Goal: Task Accomplishment & Management: Complete application form

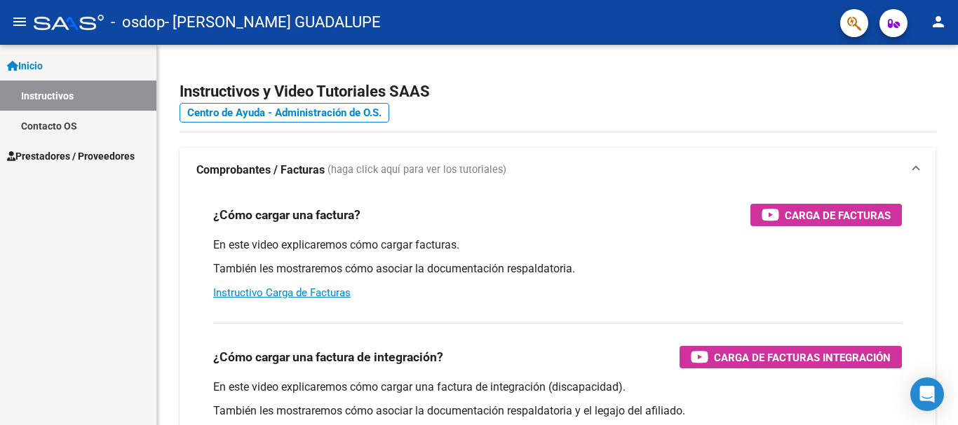
click at [71, 97] on link "Instructivos" at bounding box center [78, 96] width 156 height 30
click at [73, 167] on link "Prestadores / Proveedores" at bounding box center [78, 156] width 156 height 30
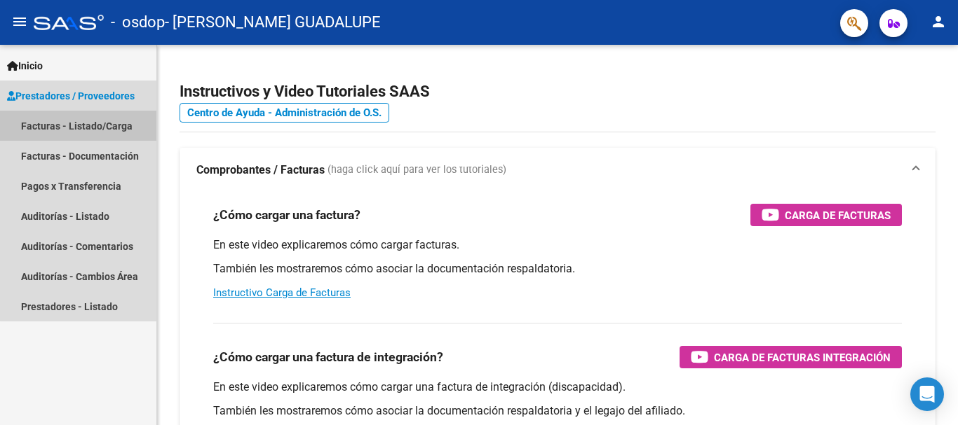
click at [115, 124] on link "Facturas - Listado/Carga" at bounding box center [78, 126] width 156 height 30
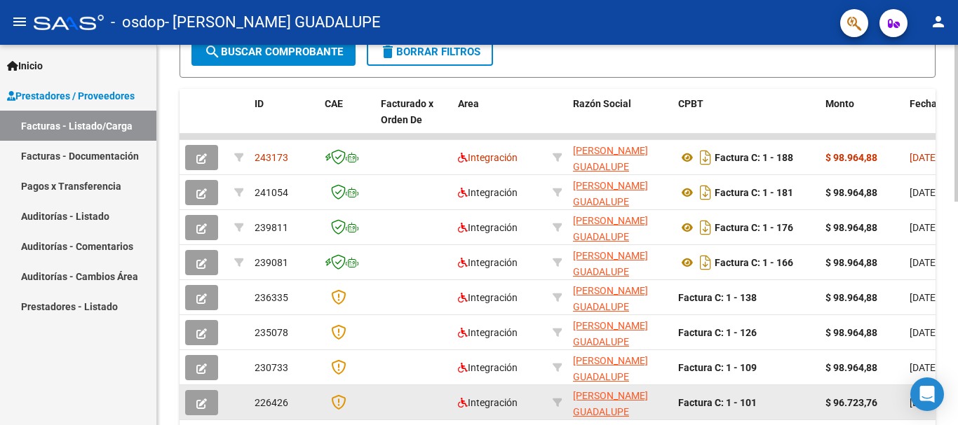
scroll to position [350, 0]
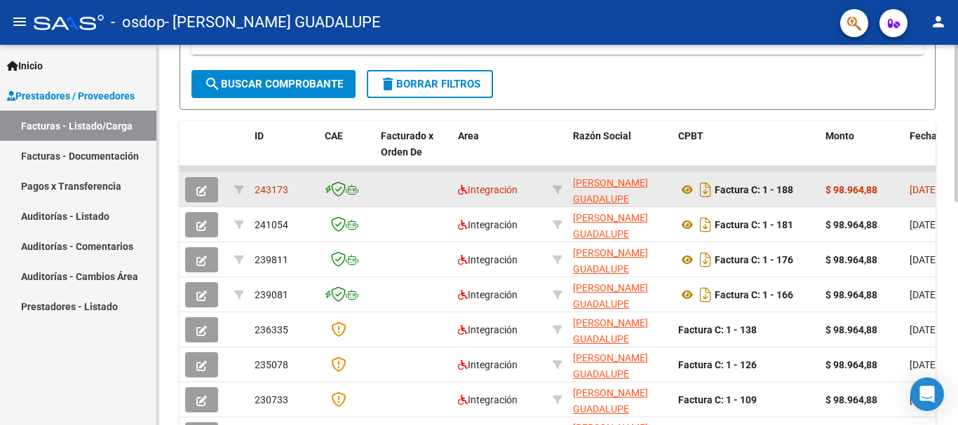
click at [416, 177] on datatable-body-cell at bounding box center [413, 189] width 77 height 34
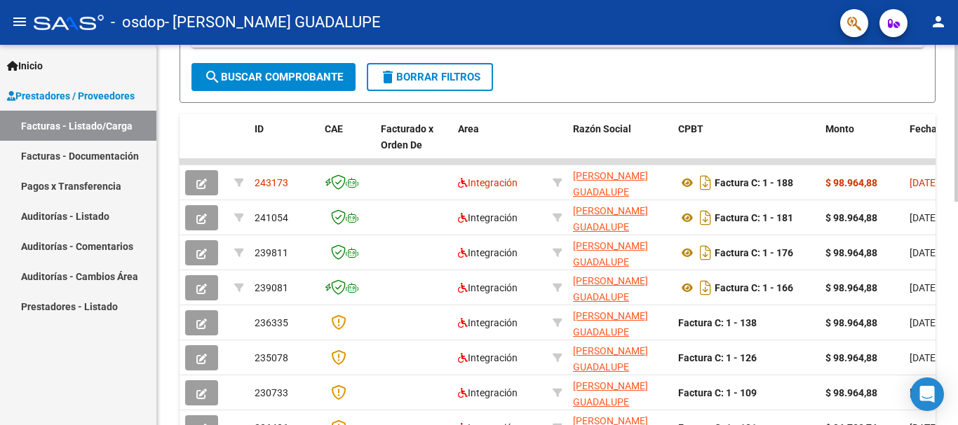
scroll to position [352, 0]
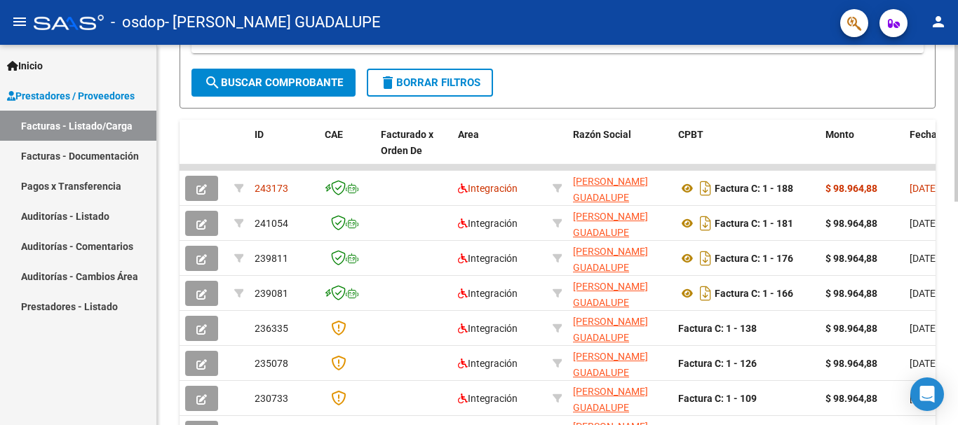
click at [957, 228] on div at bounding box center [956, 271] width 4 height 157
click at [530, 166] on datatable-body-cell at bounding box center [499, 168] width 95 height 6
drag, startPoint x: 530, startPoint y: 166, endPoint x: 648, endPoint y: 158, distance: 118.8
click at [649, 158] on div "ID CAE Facturado x Orden De Area Razón Social CPBT Monto Fecha Cpbt Días desde …" at bounding box center [557, 341] width 756 height 442
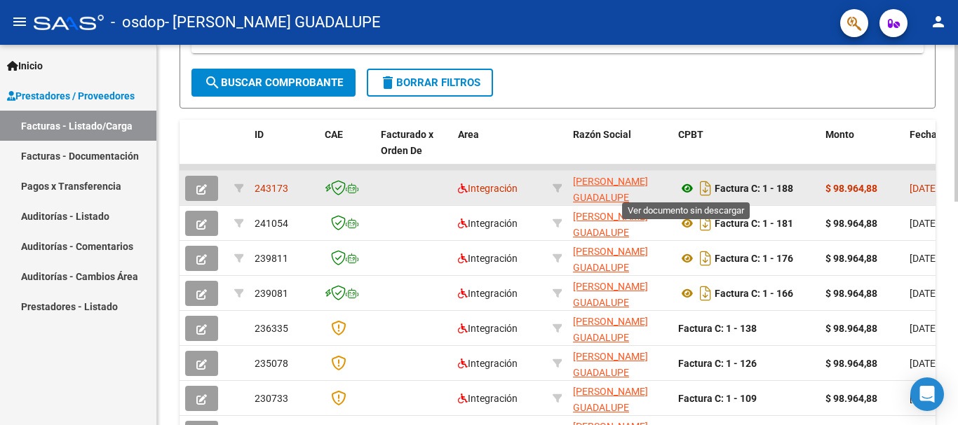
click at [685, 189] on icon at bounding box center [687, 188] width 18 height 17
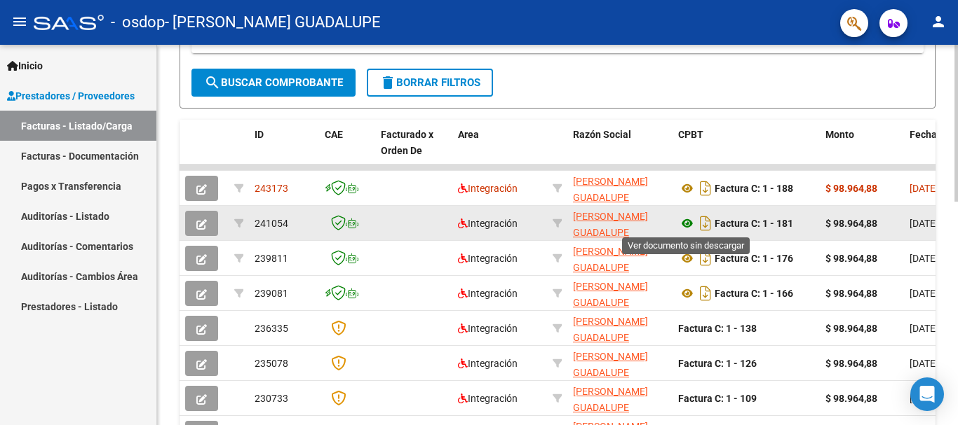
click at [686, 226] on icon at bounding box center [687, 223] width 18 height 17
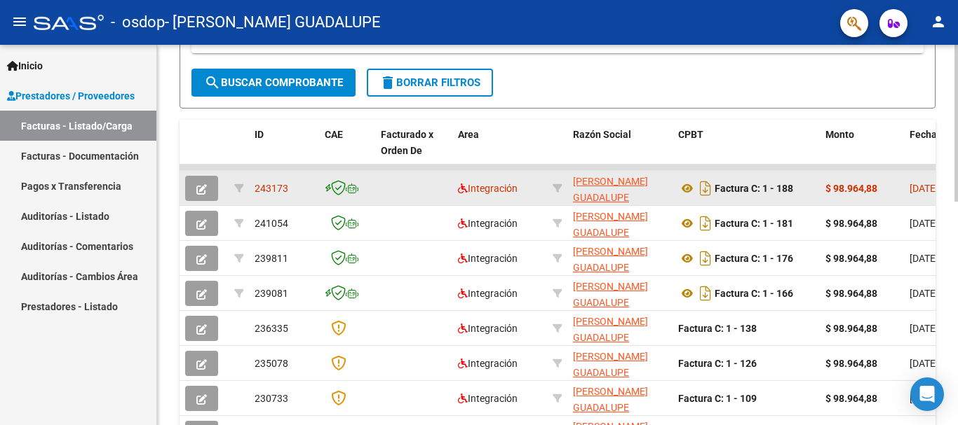
click at [854, 188] on strong "$ 98.964,88" at bounding box center [851, 188] width 52 height 11
click at [917, 184] on span "[DATE]" at bounding box center [923, 188] width 29 height 11
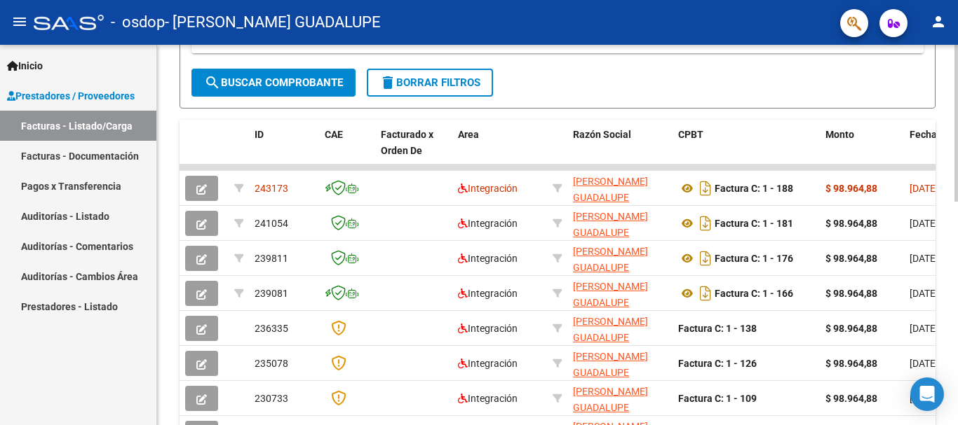
click at [916, 136] on span "Fecha Cpbt" at bounding box center [934, 134] width 50 height 11
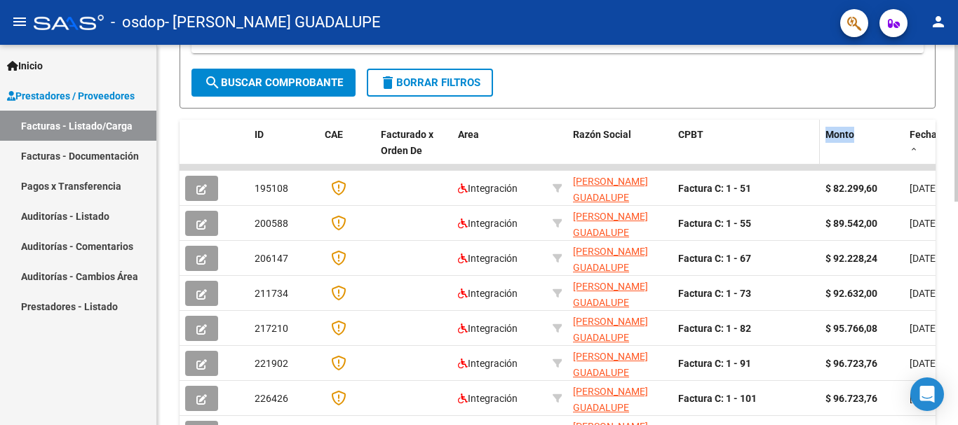
drag, startPoint x: 876, startPoint y: 139, endPoint x: 784, endPoint y: 155, distance: 93.8
click at [819, 170] on datatable-body-cell at bounding box center [745, 168] width 147 height 6
click at [941, 245] on div "Video tutorial PRESTADORES -> Listado de CPBTs Emitidos por Prestadores / Prove…" at bounding box center [557, 149] width 800 height 913
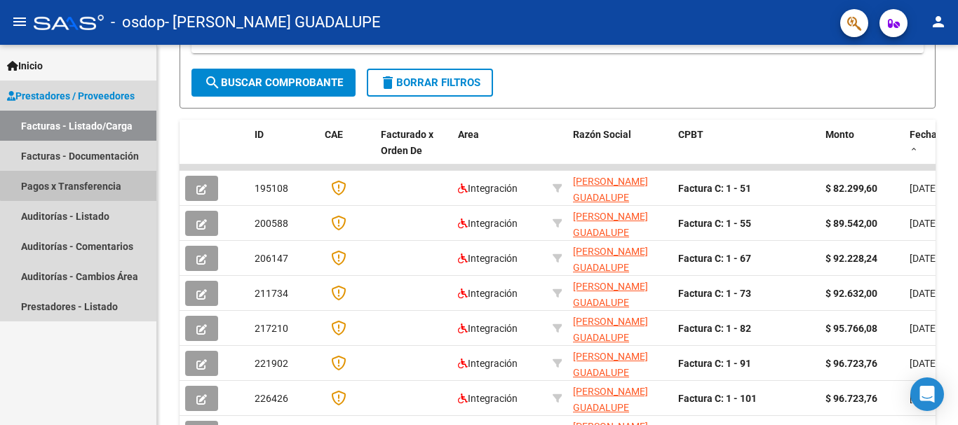
click at [106, 176] on link "Pagos x Transferencia" at bounding box center [78, 186] width 156 height 30
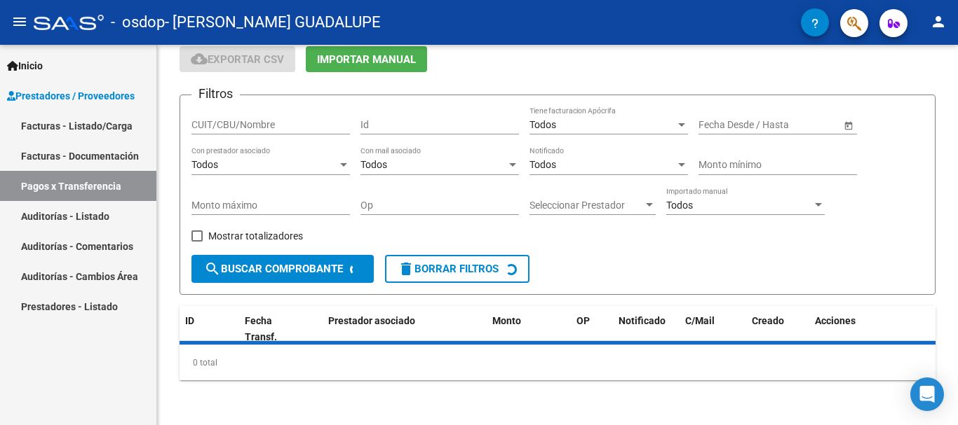
scroll to position [88, 0]
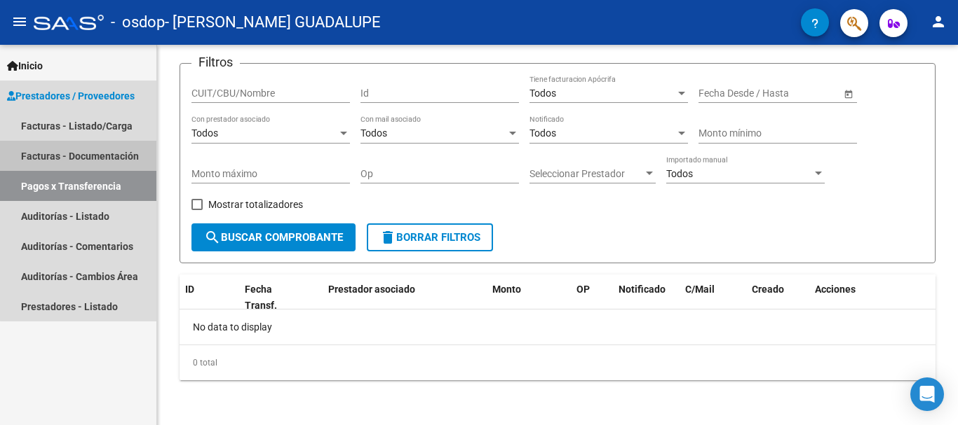
click at [93, 147] on link "Facturas - Documentación" at bounding box center [78, 156] width 156 height 30
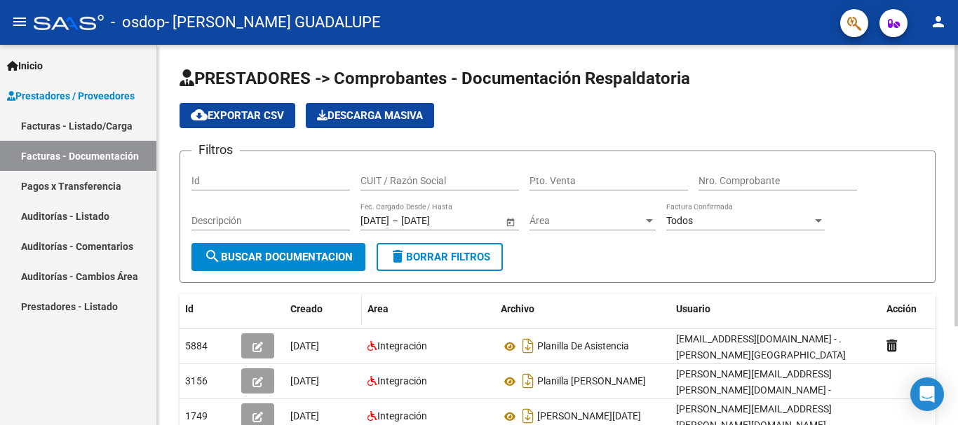
scroll to position [70, 0]
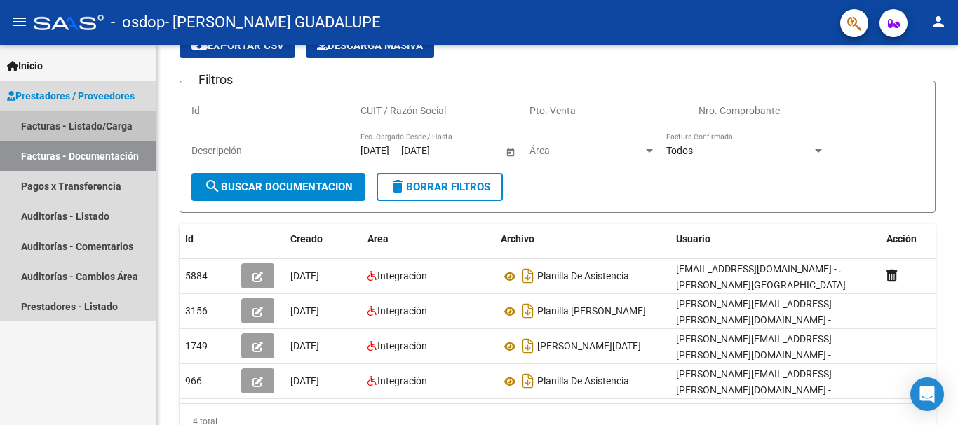
click at [71, 125] on link "Facturas - Listado/Carga" at bounding box center [78, 126] width 156 height 30
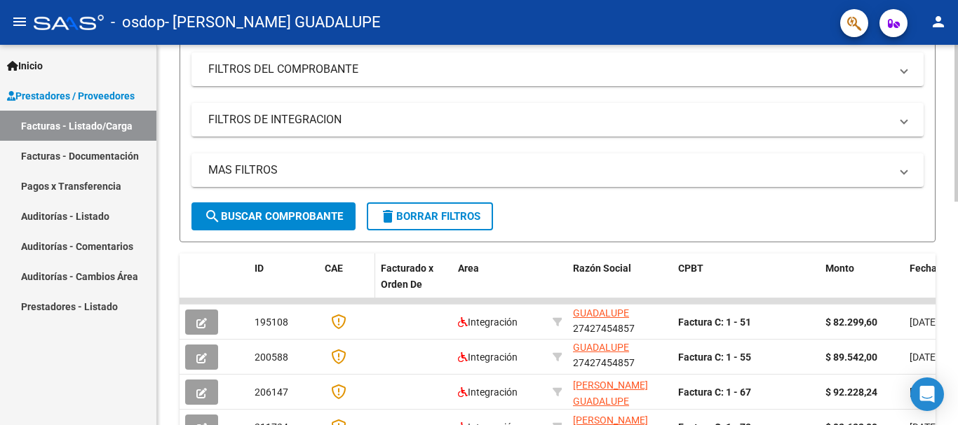
scroll to position [193, 0]
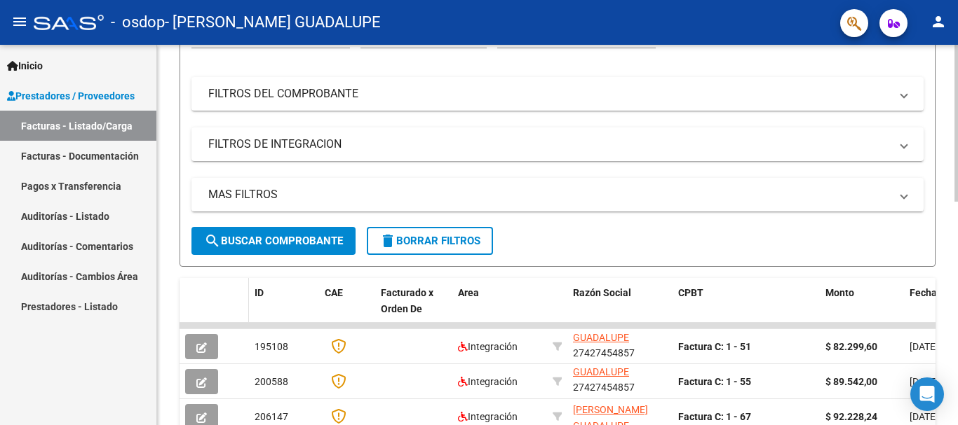
click at [247, 302] on span at bounding box center [246, 309] width 6 height 62
click at [224, 301] on span at bounding box center [225, 309] width 6 height 62
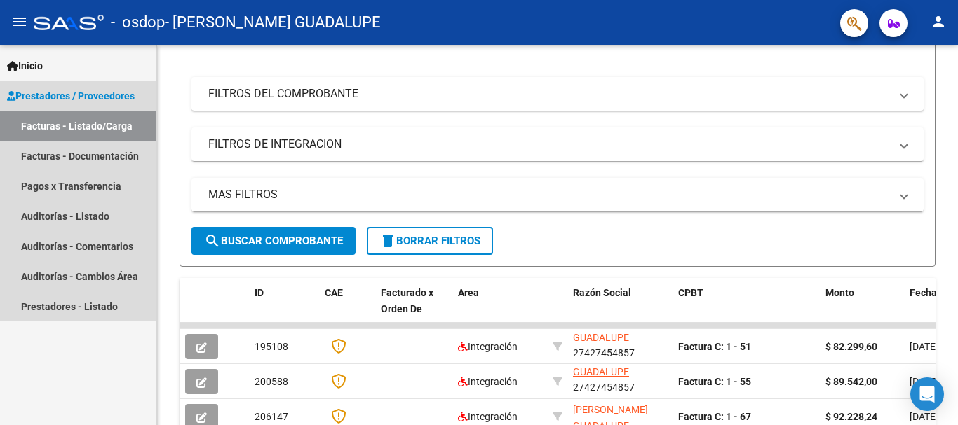
click at [64, 126] on link "Facturas - Listado/Carga" at bounding box center [78, 126] width 156 height 30
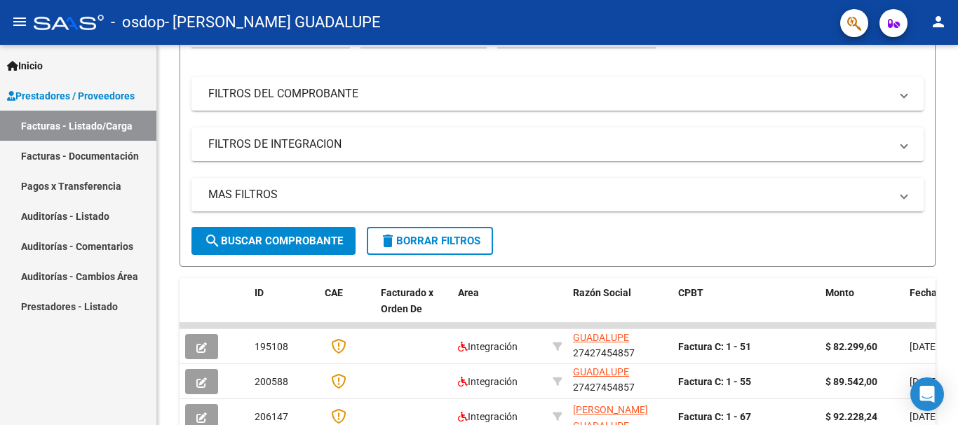
click at [64, 95] on span "Prestadores / Proveedores" at bounding box center [71, 95] width 128 height 15
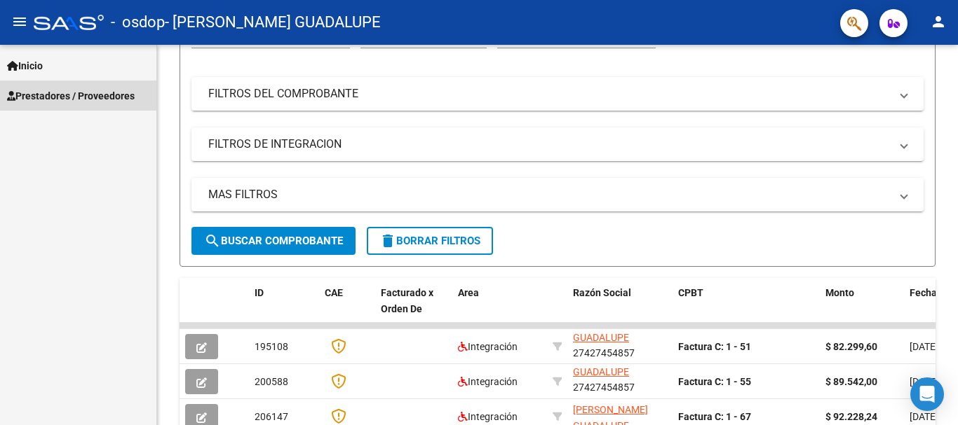
click at [69, 90] on span "Prestadores / Proveedores" at bounding box center [71, 95] width 128 height 15
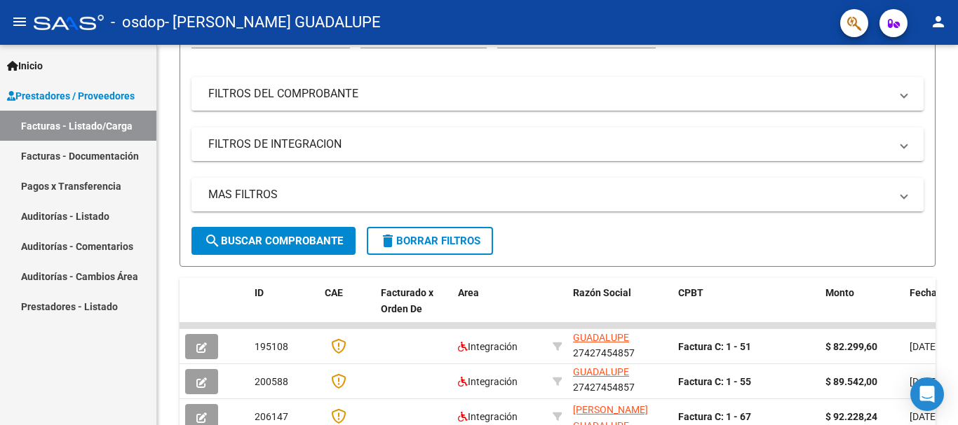
click at [69, 150] on link "Facturas - Documentación" at bounding box center [78, 156] width 156 height 30
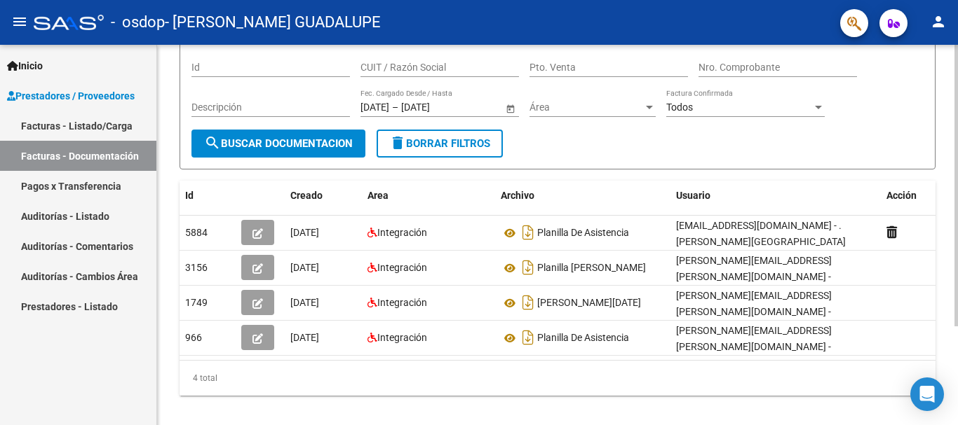
scroll to position [133, 0]
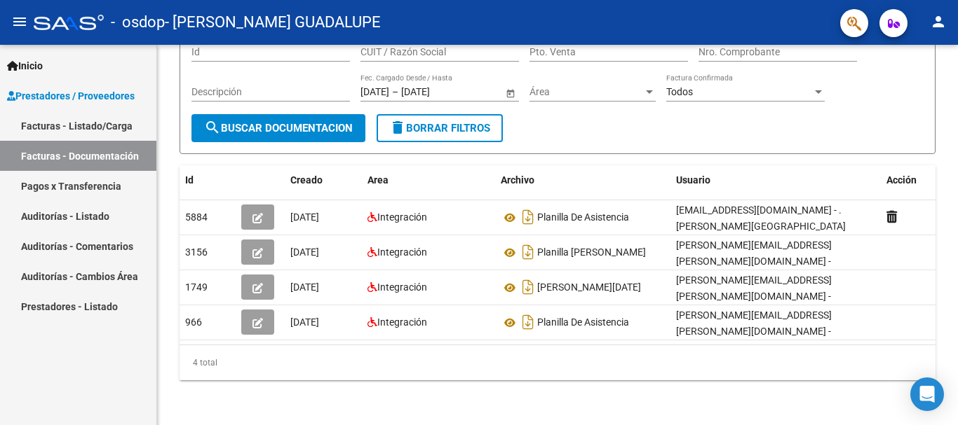
click at [72, 130] on link "Facturas - Listado/Carga" at bounding box center [78, 126] width 156 height 30
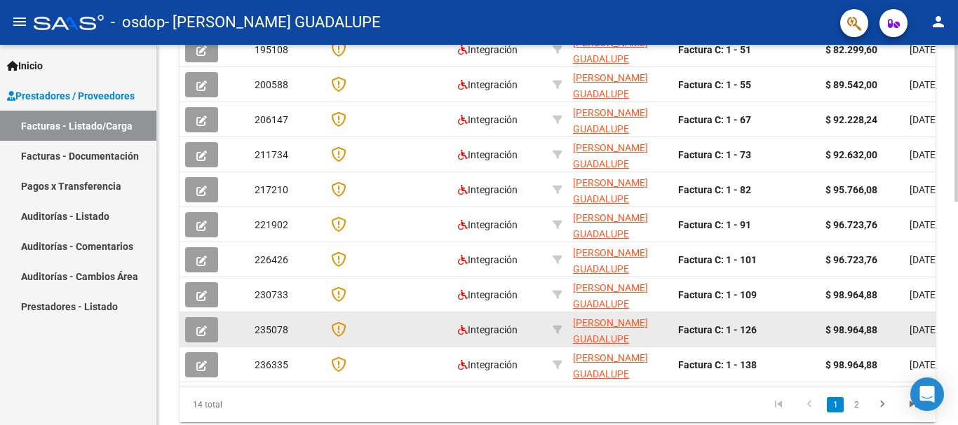
scroll to position [544, 0]
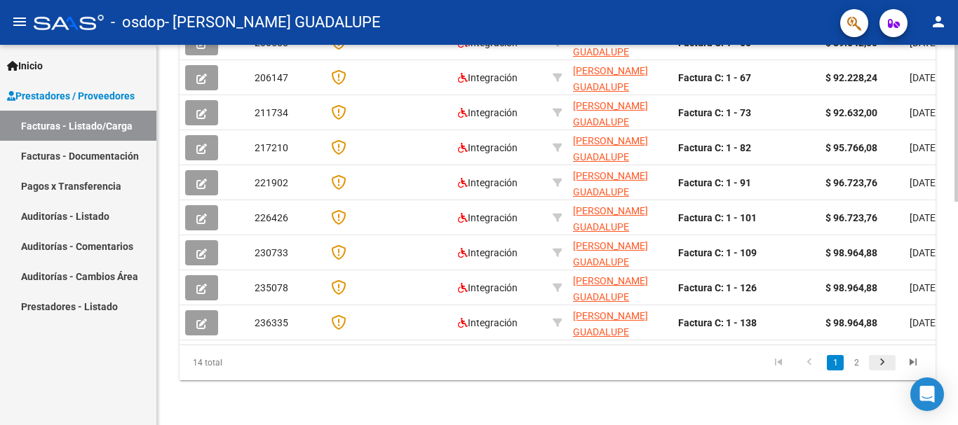
click at [880, 364] on icon "go to next page" at bounding box center [882, 364] width 18 height 17
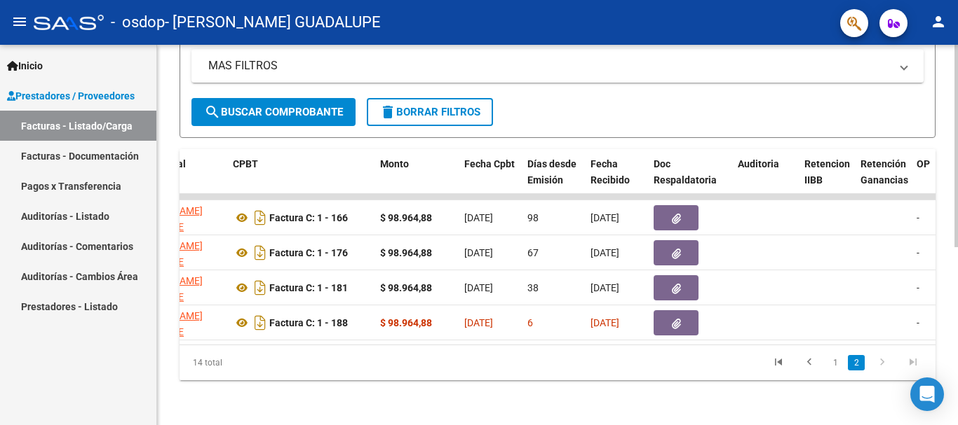
scroll to position [0, 448]
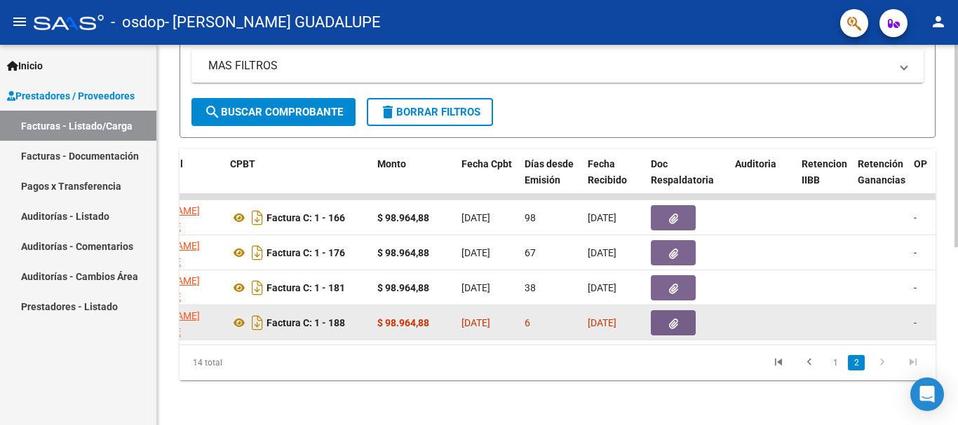
click at [832, 312] on datatable-body-cell at bounding box center [824, 323] width 56 height 34
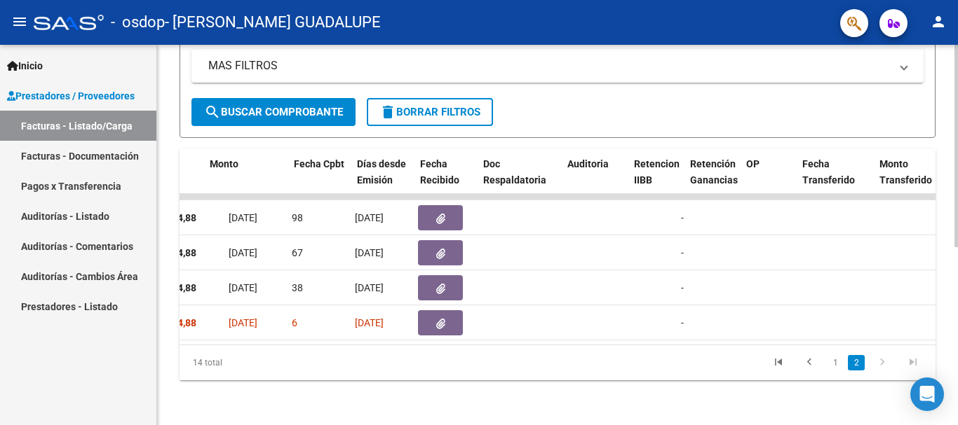
scroll to position [0, 491]
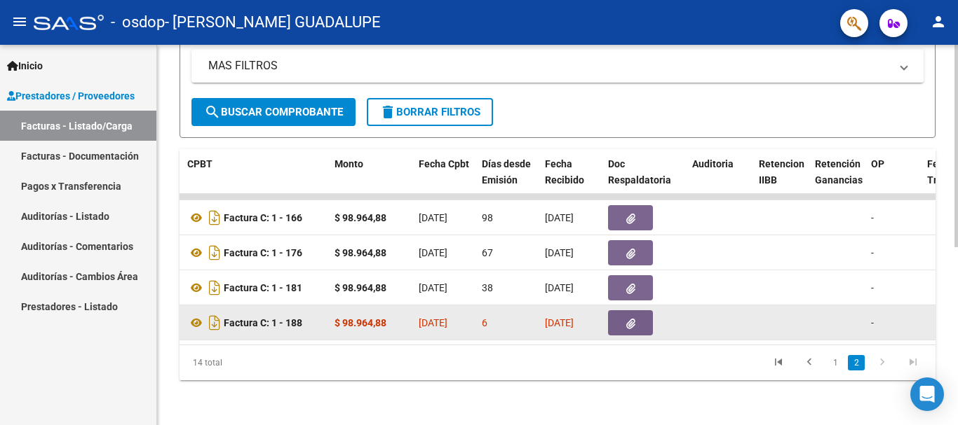
click at [624, 315] on button "button" at bounding box center [630, 323] width 45 height 25
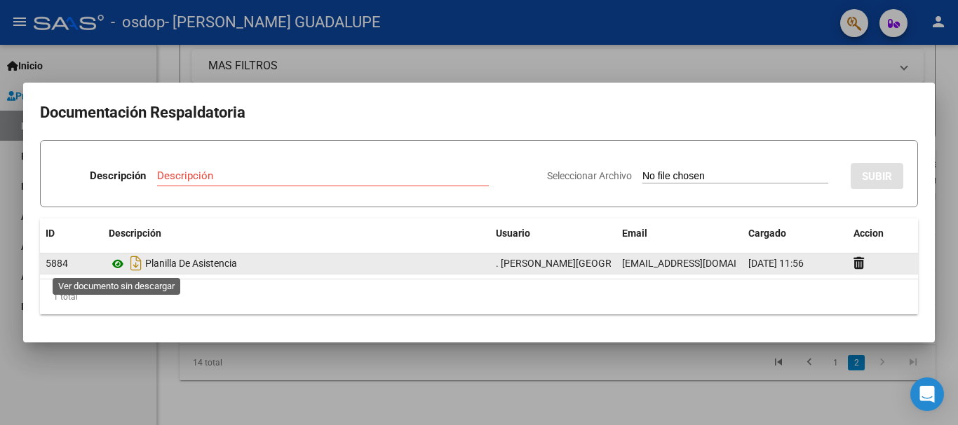
click at [116, 264] on icon at bounding box center [118, 264] width 18 height 17
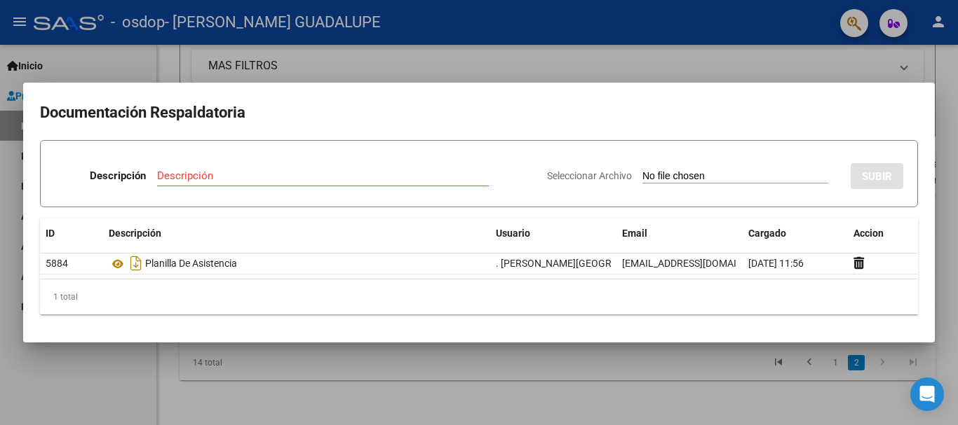
click at [247, 182] on div "Descripción" at bounding box center [323, 175] width 332 height 21
click at [661, 170] on input "Seleccionar Archivo" at bounding box center [735, 176] width 186 height 13
click at [236, 181] on input "Descripción" at bounding box center [323, 176] width 332 height 13
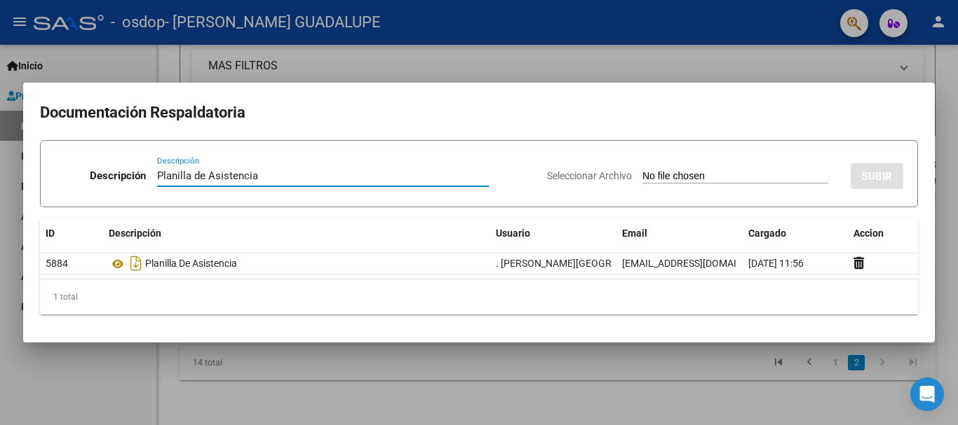
type input "Planilla de Asistencia"
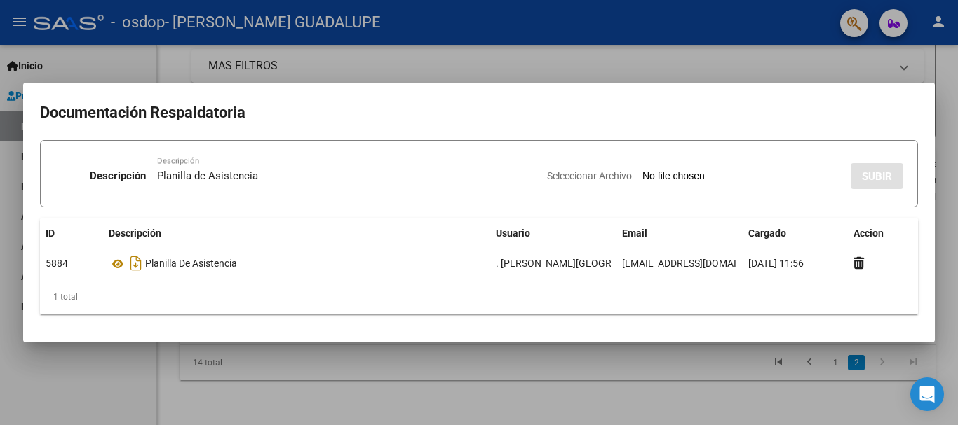
click at [254, 123] on h2 "Documentación Respaldatoria" at bounding box center [479, 113] width 878 height 27
click at [543, 61] on div at bounding box center [479, 212] width 958 height 425
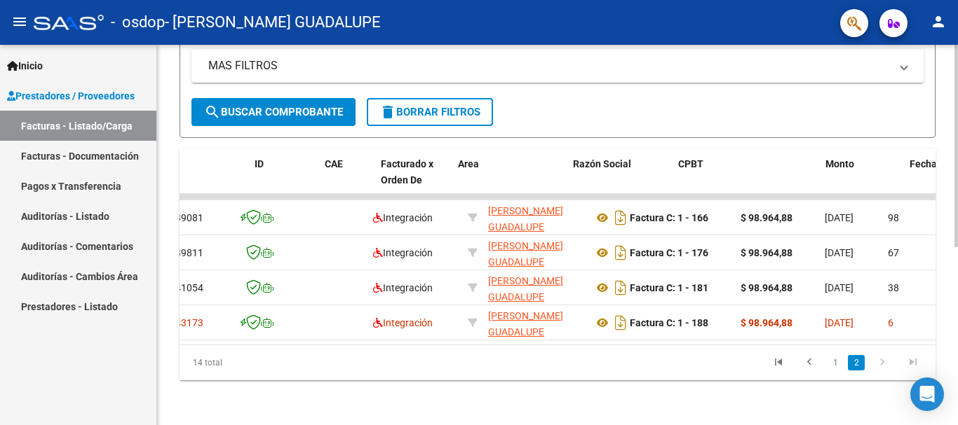
scroll to position [0, 0]
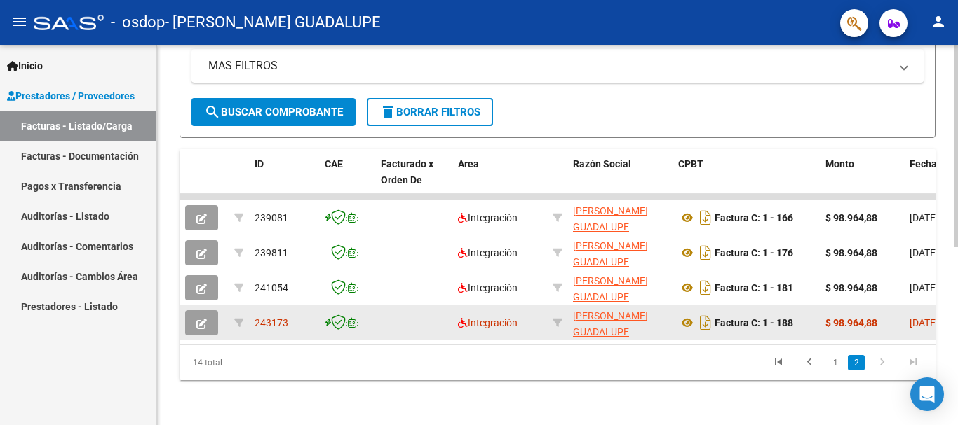
click at [266, 318] on div "243173" at bounding box center [283, 323] width 59 height 16
click at [198, 319] on icon "button" at bounding box center [201, 324] width 11 height 11
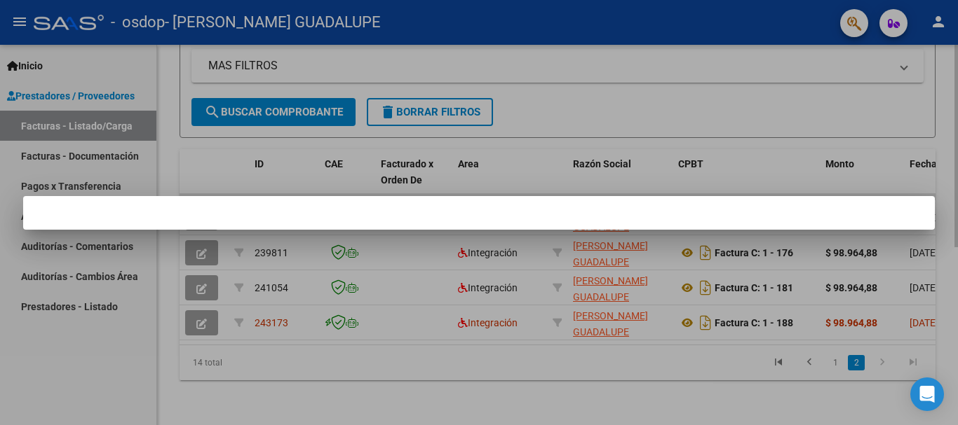
click at [252, 384] on div at bounding box center [479, 212] width 958 height 425
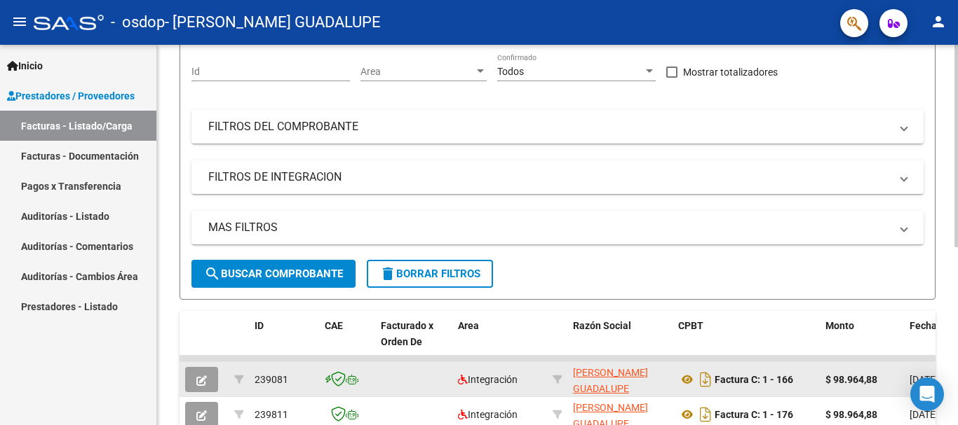
scroll to position [123, 0]
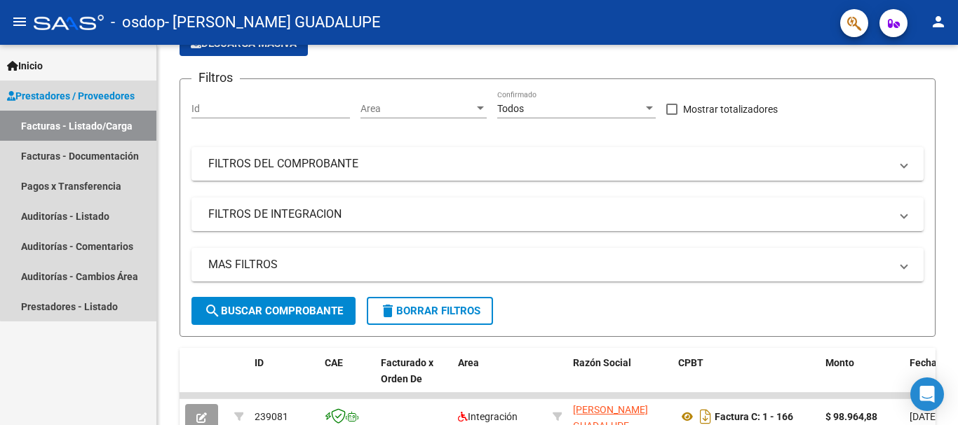
click at [105, 90] on span "Prestadores / Proveedores" at bounding box center [71, 95] width 128 height 15
